Goal: Use online tool/utility: Utilize a website feature to perform a specific function

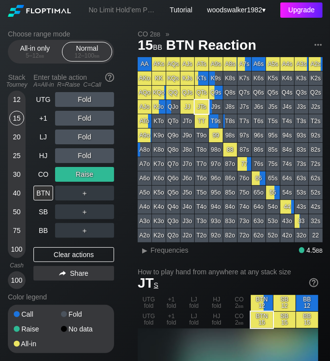
click at [303, 10] on div "Upgrade" at bounding box center [302, 9] width 42 height 15
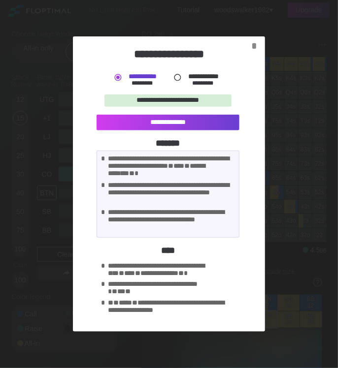
click at [177, 79] on div at bounding box center [177, 77] width 10 height 10
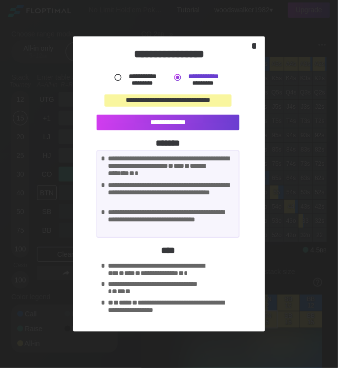
click at [256, 46] on div "*" at bounding box center [254, 45] width 14 height 11
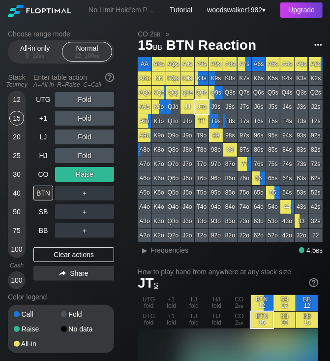
click at [320, 42] on img at bounding box center [318, 44] width 11 height 11
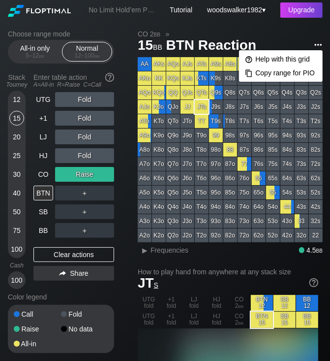
click at [320, 42] on img at bounding box center [318, 44] width 11 height 11
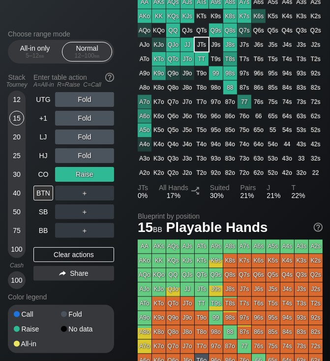
scroll to position [787, 0]
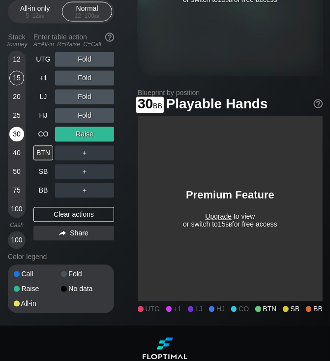
scroll to position [753, 0]
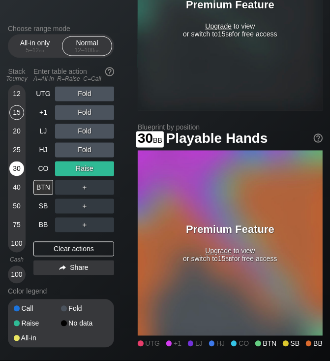
click at [20, 167] on div "30" at bounding box center [16, 168] width 15 height 15
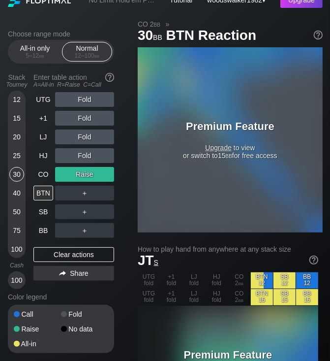
scroll to position [9, 0]
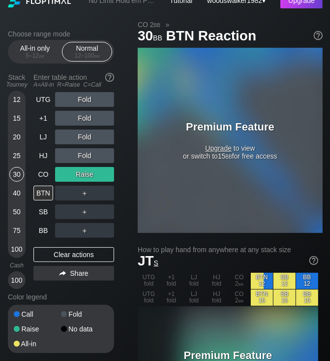
click at [221, 270] on section "How to play hand from anywhere at any stack size JT s UTG fold +1 fold LJ fold …" at bounding box center [228, 334] width 181 height 177
click at [98, 23] on div at bounding box center [69, 189] width 122 height 337
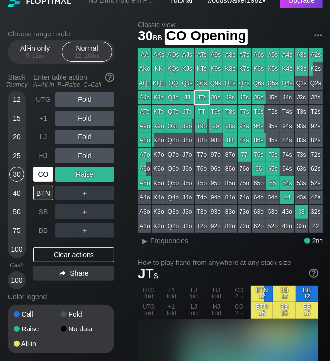
click at [41, 176] on div "CO" at bounding box center [43, 174] width 20 height 15
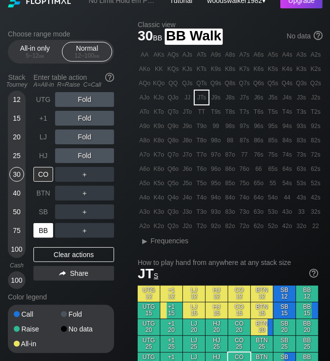
click at [47, 230] on div "BB" at bounding box center [43, 230] width 20 height 15
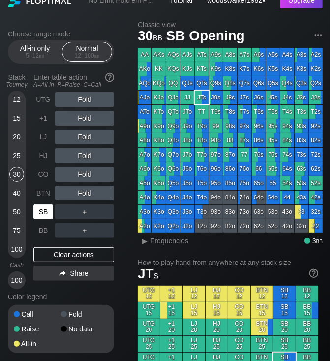
click at [44, 216] on div "SB" at bounding box center [43, 211] width 20 height 15
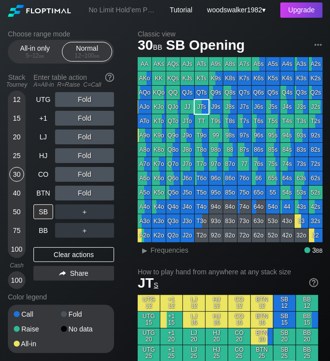
click at [150, 285] on span "JT s" at bounding box center [148, 282] width 21 height 15
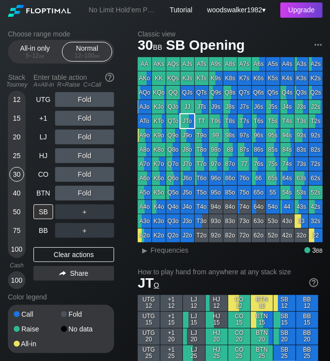
click at [150, 285] on span "JT o" at bounding box center [149, 282] width 22 height 15
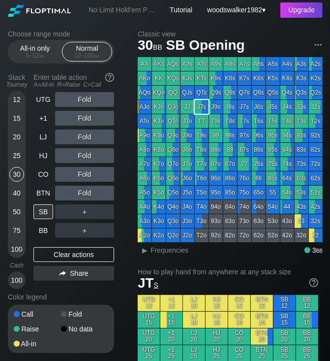
click at [150, 285] on span "JT s" at bounding box center [148, 282] width 21 height 15
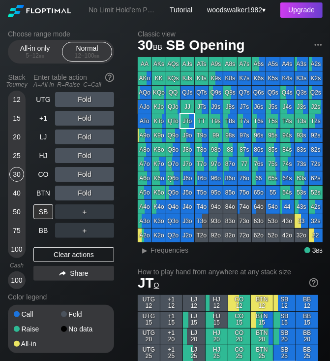
click at [150, 285] on span "JT o" at bounding box center [149, 282] width 22 height 15
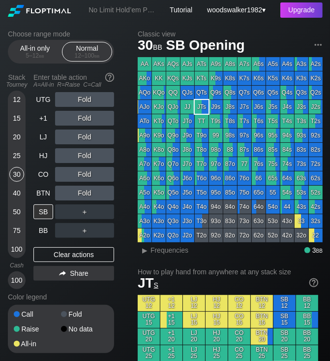
click at [264, 34] on h2 "Classic view" at bounding box center [230, 34] width 185 height 8
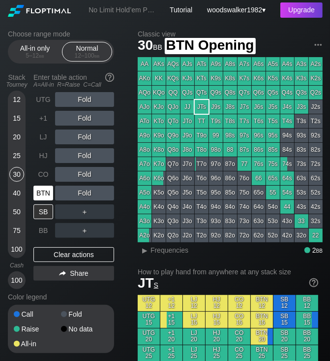
click at [44, 194] on div "BTN" at bounding box center [43, 193] width 20 height 15
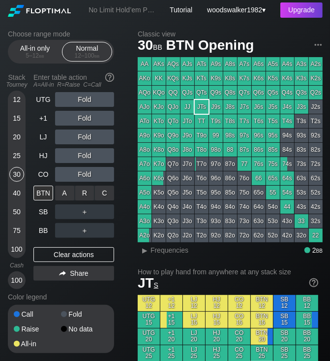
click at [71, 195] on div "A ✕" at bounding box center [64, 193] width 19 height 15
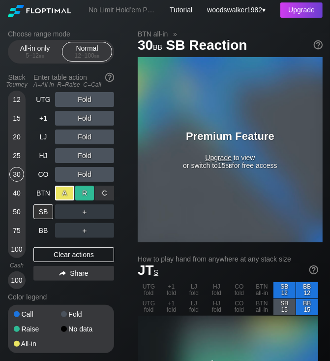
click at [86, 195] on div "R ✕" at bounding box center [84, 193] width 19 height 15
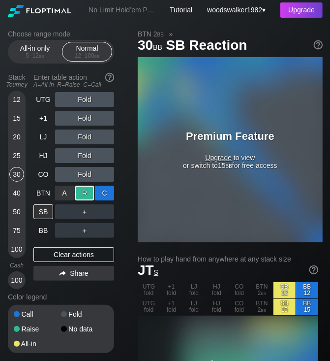
click at [106, 195] on div "C ✕" at bounding box center [104, 193] width 19 height 15
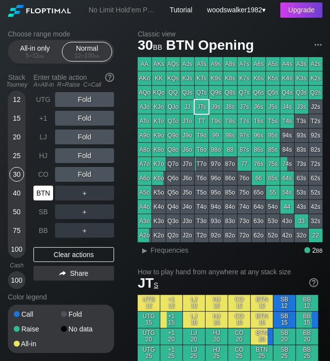
click at [46, 195] on div "BTN" at bounding box center [43, 193] width 20 height 15
click at [47, 210] on div "SB" at bounding box center [43, 211] width 20 height 15
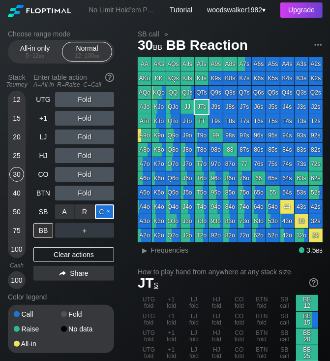
click at [102, 214] on div "C ✕" at bounding box center [104, 211] width 19 height 15
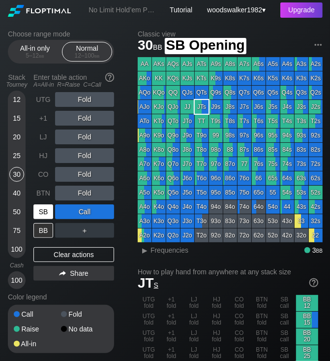
click at [46, 213] on div "SB" at bounding box center [43, 211] width 20 height 15
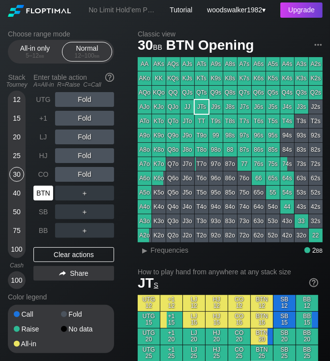
click at [44, 194] on div "BTN" at bounding box center [43, 193] width 20 height 15
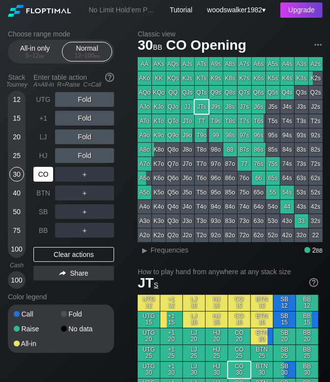
click at [45, 179] on div "CO" at bounding box center [43, 174] width 20 height 15
click at [294, 12] on div "Upgrade" at bounding box center [302, 9] width 42 height 15
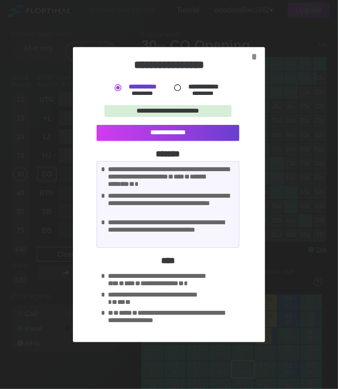
click at [179, 88] on div at bounding box center [177, 88] width 10 height 10
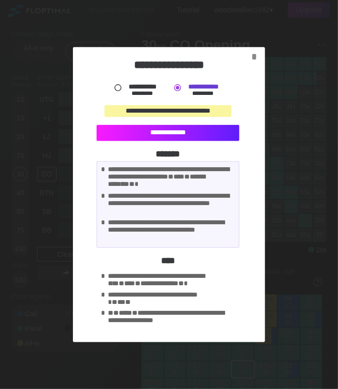
click at [174, 133] on div "**********" at bounding box center [167, 133] width 143 height 16
click at [173, 134] on div "**********" at bounding box center [167, 133] width 143 height 16
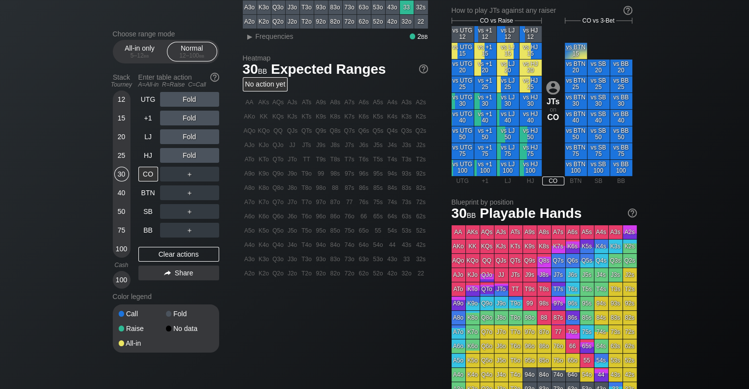
scroll to position [132, 0]
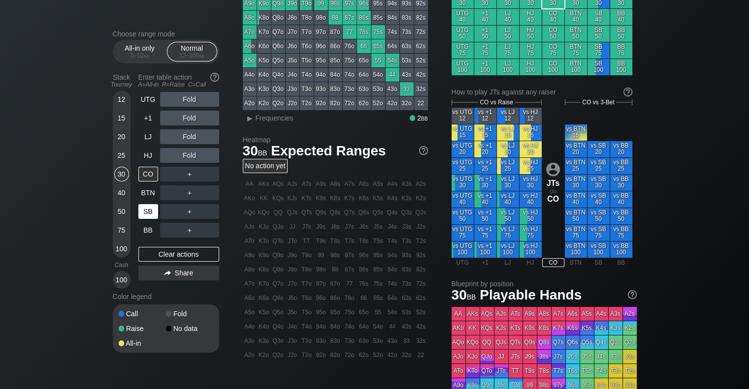
click at [148, 212] on div "SB" at bounding box center [148, 211] width 20 height 15
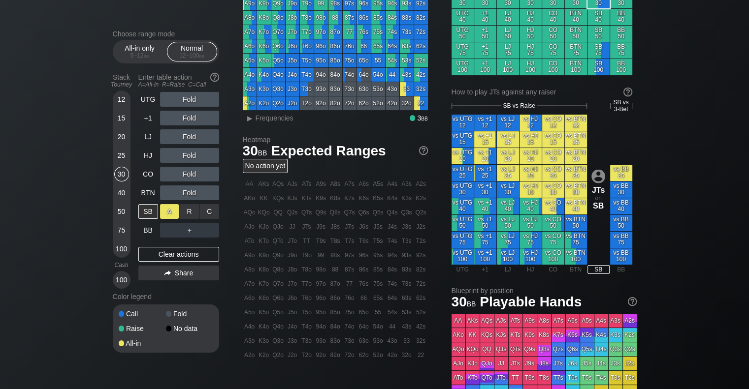
click at [171, 212] on div "A ✕" at bounding box center [169, 211] width 19 height 15
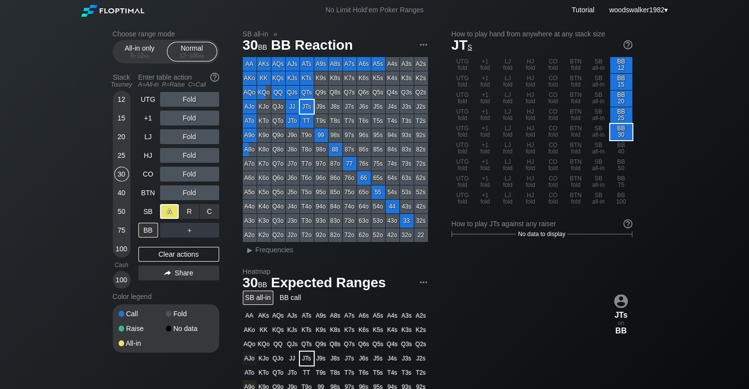
click at [178, 216] on div "A ✕" at bounding box center [169, 211] width 19 height 15
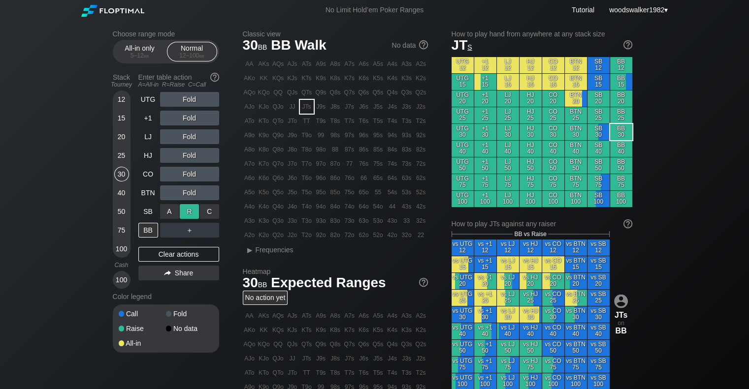
click at [192, 215] on div "R ✕" at bounding box center [189, 211] width 19 height 15
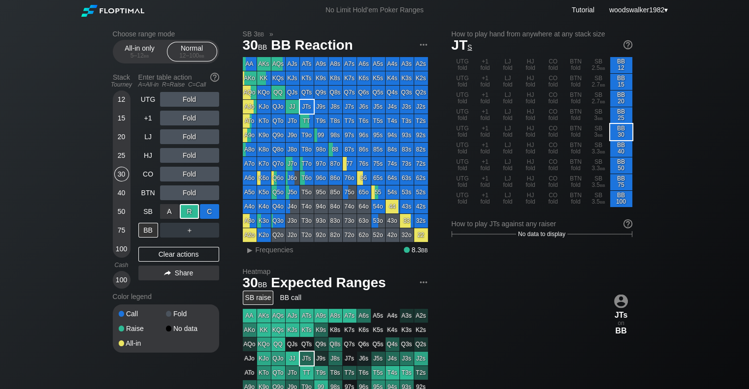
click at [206, 214] on div "C ✕" at bounding box center [209, 211] width 19 height 15
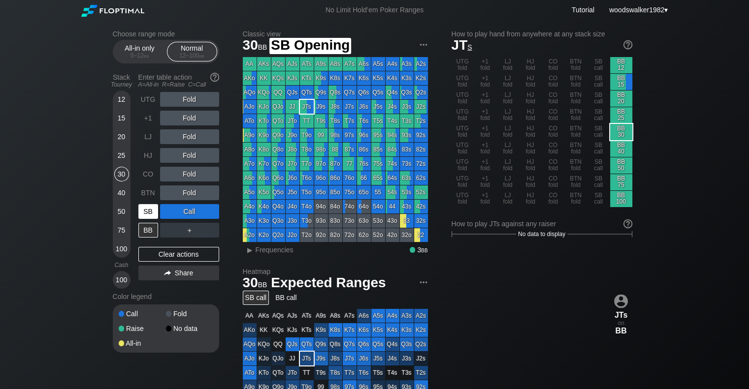
click at [154, 211] on div "SB" at bounding box center [148, 211] width 20 height 15
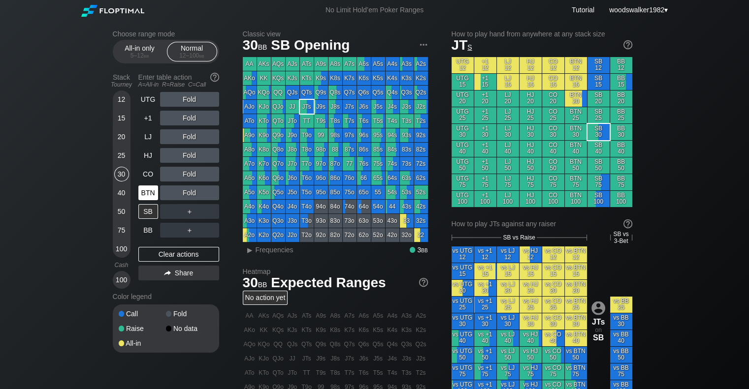
click at [150, 191] on div "BTN" at bounding box center [148, 193] width 20 height 15
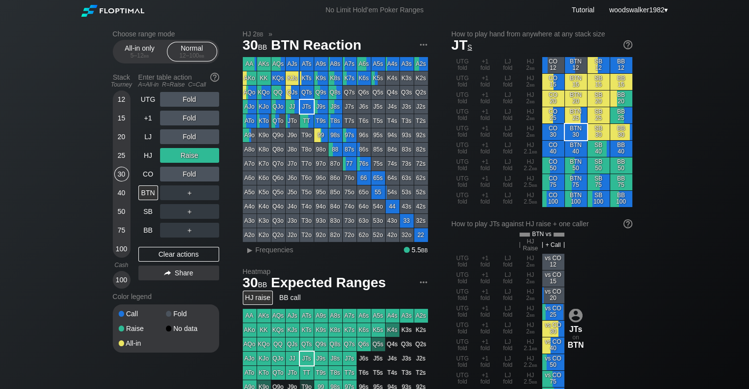
click at [330, 319] on div "UTG fold +1 fold LJ fold HJ 2 bb vs CO 12 UTG fold +1 fold LJ fold HJ 2 bb vs C…" at bounding box center [541, 329] width 181 height 150
click at [308, 138] on div "T9o" at bounding box center [307, 135] width 14 height 14
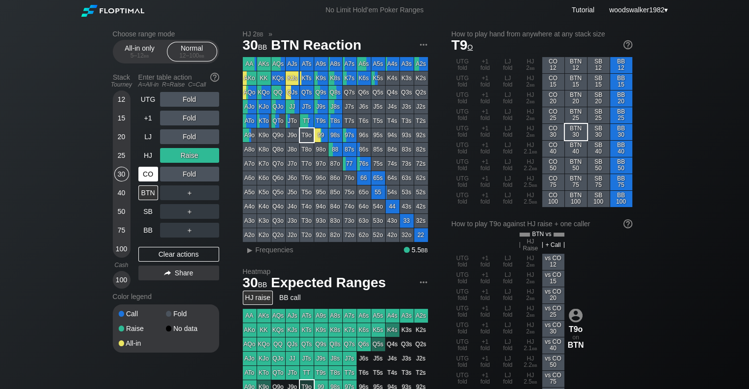
click at [154, 178] on div "CO" at bounding box center [148, 174] width 20 height 15
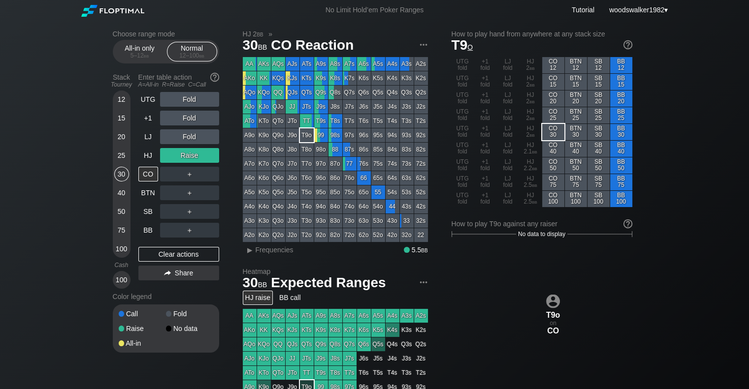
click at [289, 151] on div "J8o" at bounding box center [293, 150] width 14 height 14
click at [149, 155] on div "HJ" at bounding box center [148, 155] width 20 height 15
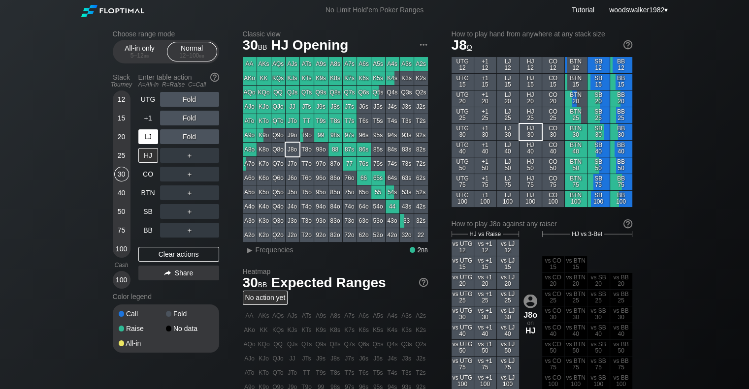
click at [148, 139] on div "LJ" at bounding box center [148, 136] width 20 height 15
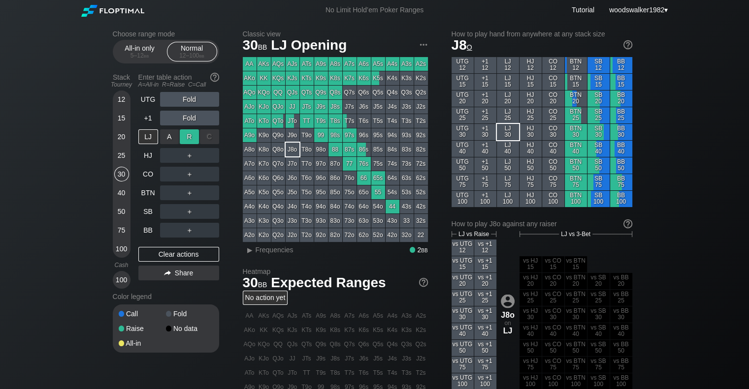
click at [185, 139] on div "R ✕" at bounding box center [189, 136] width 19 height 15
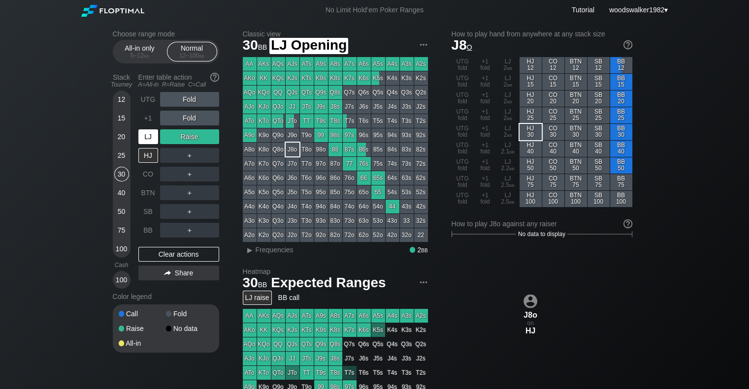
click at [152, 135] on div "LJ" at bounding box center [148, 136] width 20 height 15
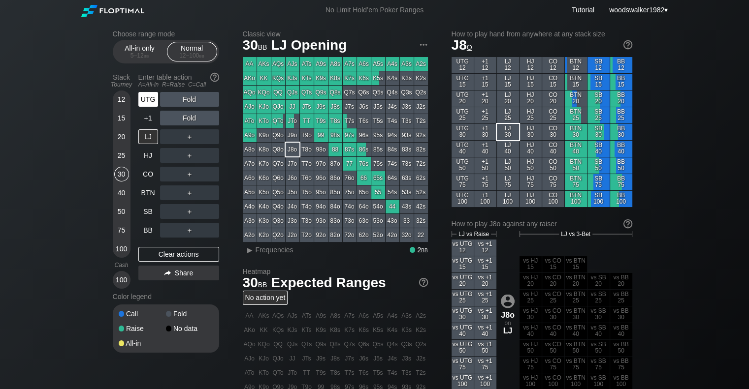
click at [146, 103] on div "UTG" at bounding box center [148, 99] width 20 height 15
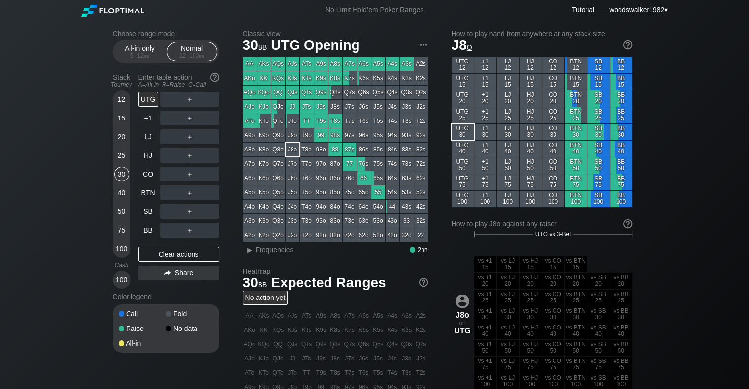
click at [264, 32] on h2 "Classic view" at bounding box center [335, 34] width 185 height 8
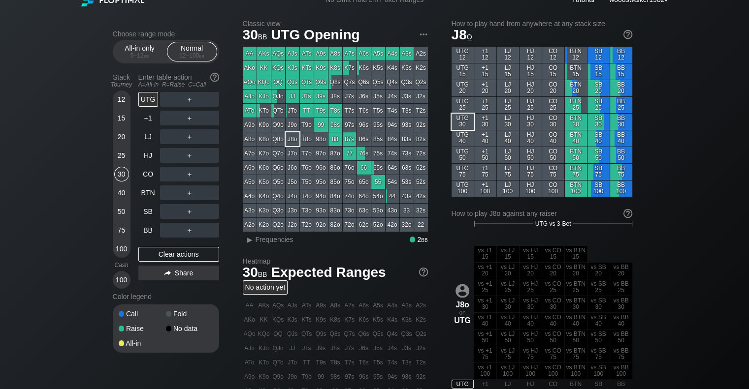
scroll to position [13, 0]
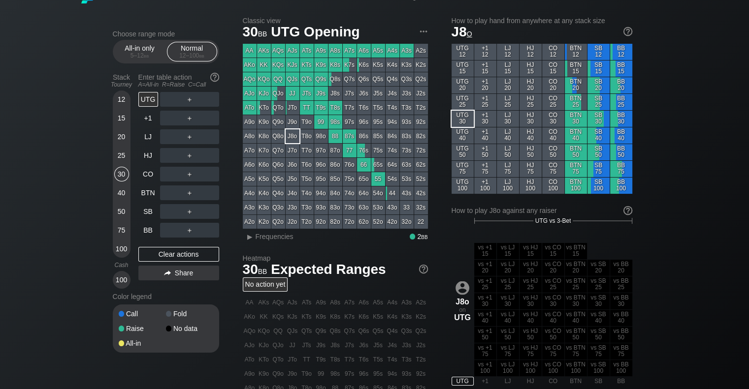
click at [253, 95] on div "AJo" at bounding box center [250, 94] width 14 height 14
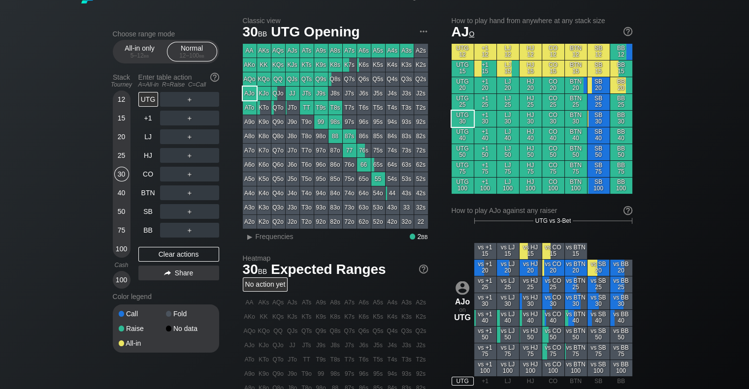
click at [123, 139] on div "20" at bounding box center [121, 136] width 15 height 15
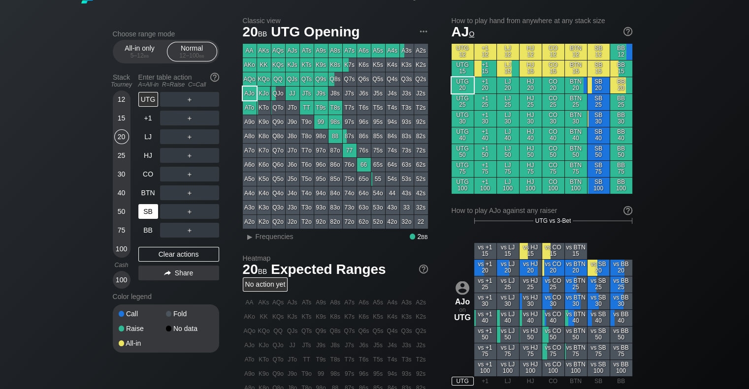
click at [150, 214] on div "SB" at bounding box center [148, 211] width 20 height 15
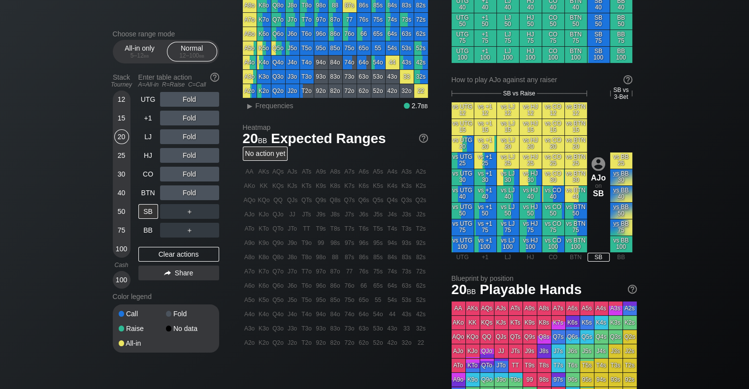
scroll to position [14, 0]
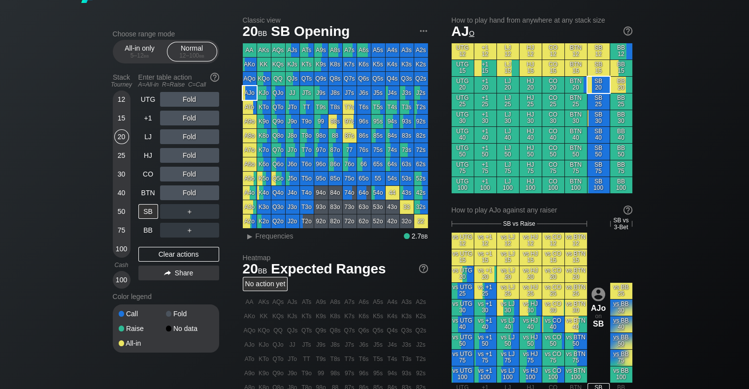
click at [265, 126] on div "K9o" at bounding box center [264, 122] width 14 height 14
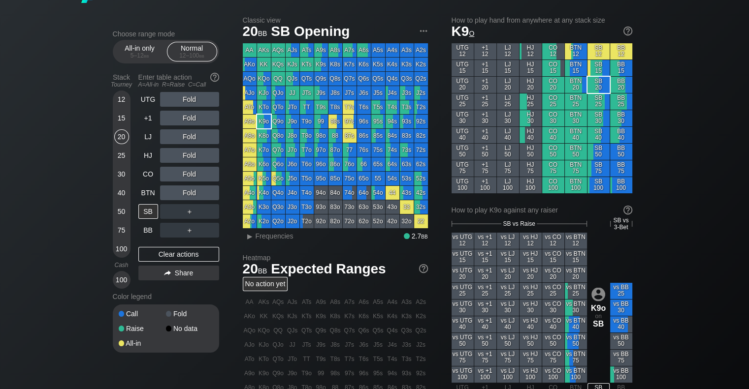
click at [123, 120] on div "15" at bounding box center [121, 118] width 15 height 15
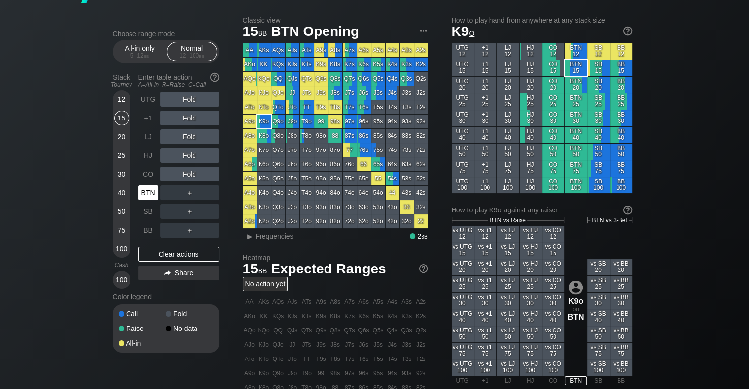
click at [151, 191] on div "BTN" at bounding box center [148, 193] width 20 height 15
click at [324, 53] on div "A9s" at bounding box center [321, 50] width 14 height 14
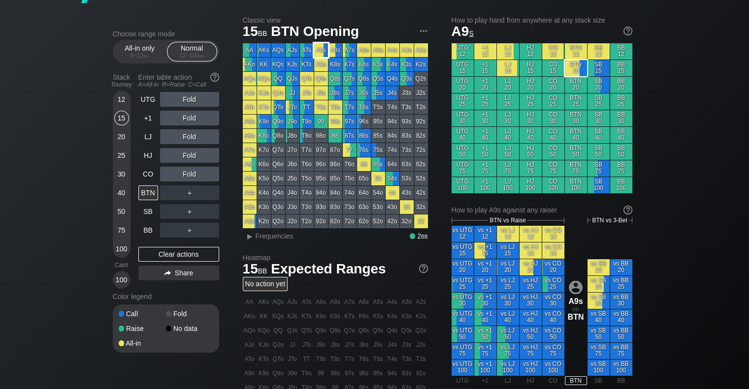
click at [322, 49] on div "A9s" at bounding box center [321, 50] width 14 height 14
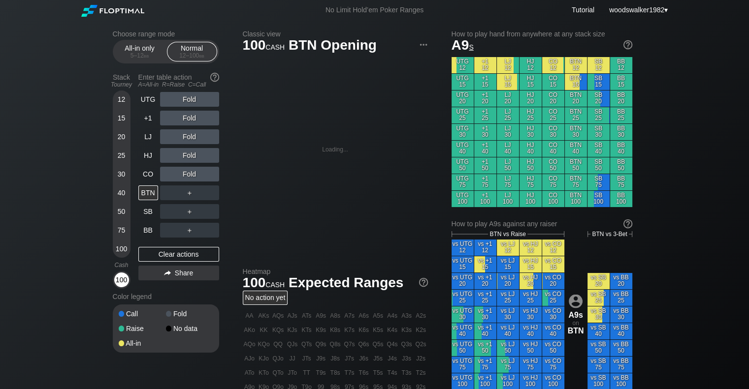
click at [124, 282] on div "100" at bounding box center [121, 280] width 15 height 15
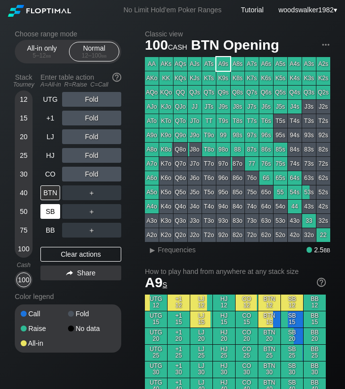
click at [51, 216] on div "SB" at bounding box center [50, 211] width 20 height 15
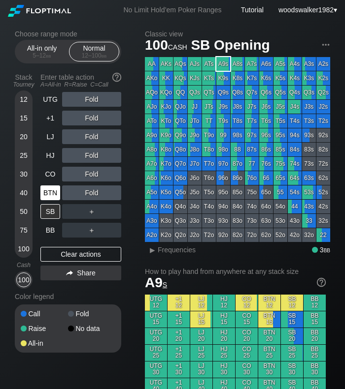
click at [46, 194] on div "BTN" at bounding box center [50, 193] width 20 height 15
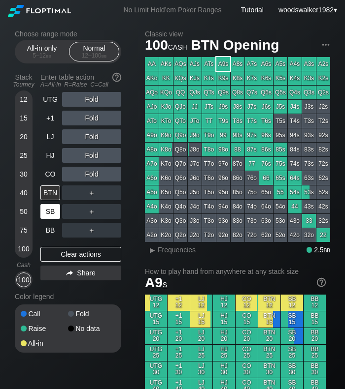
click at [52, 212] on div "SB" at bounding box center [50, 211] width 20 height 15
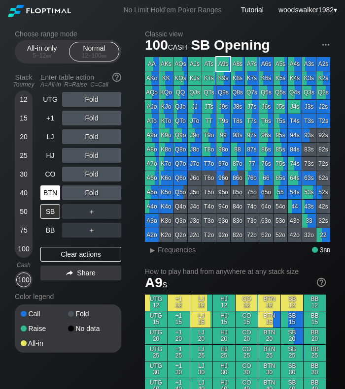
click at [49, 195] on div "BTN" at bounding box center [50, 193] width 20 height 15
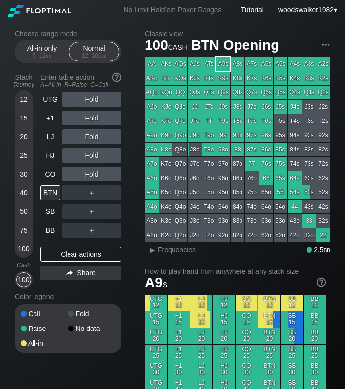
click at [183, 93] on div "QQ" at bounding box center [180, 93] width 14 height 14
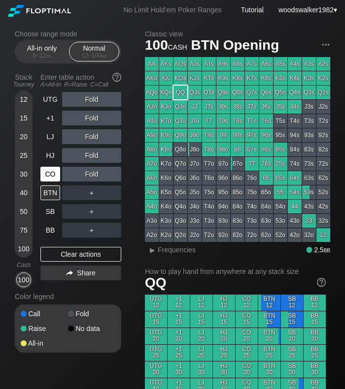
click at [55, 177] on div "CO" at bounding box center [50, 174] width 20 height 15
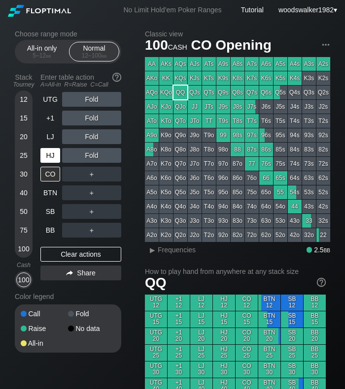
click at [47, 158] on div "HJ" at bounding box center [50, 155] width 20 height 15
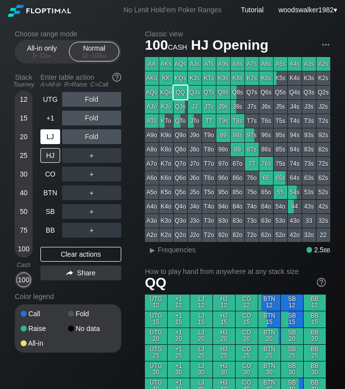
click at [50, 133] on div "LJ" at bounding box center [50, 136] width 20 height 15
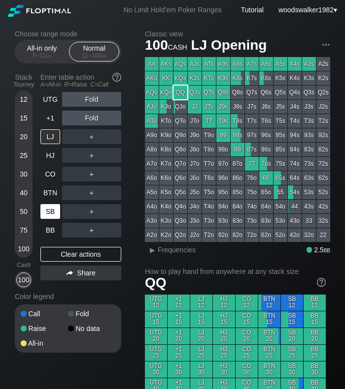
click at [52, 216] on div "SB" at bounding box center [50, 211] width 20 height 15
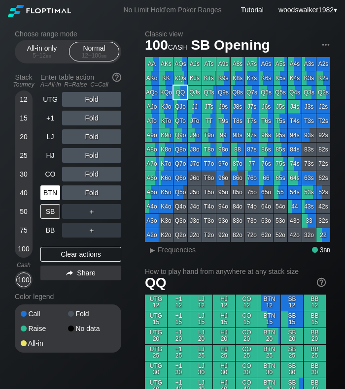
click at [49, 195] on div "BTN" at bounding box center [50, 193] width 20 height 15
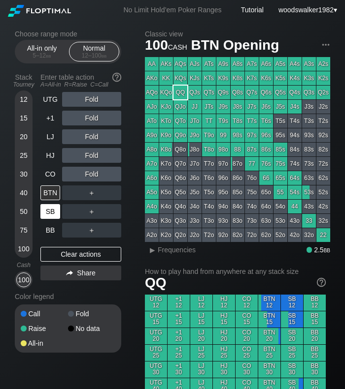
click at [56, 217] on div "SB" at bounding box center [50, 211] width 20 height 15
